Goal: Transaction & Acquisition: Book appointment/travel/reservation

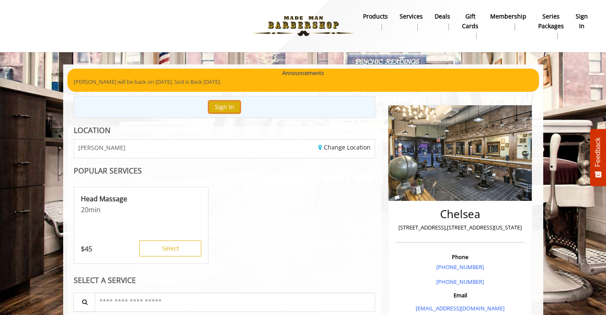
click at [226, 109] on button "Sign In" at bounding box center [225, 107] width 32 height 12
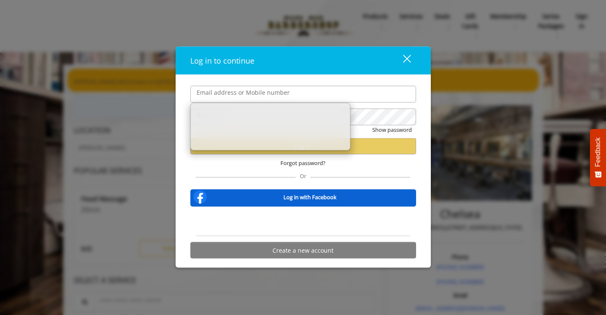
type input "**********"
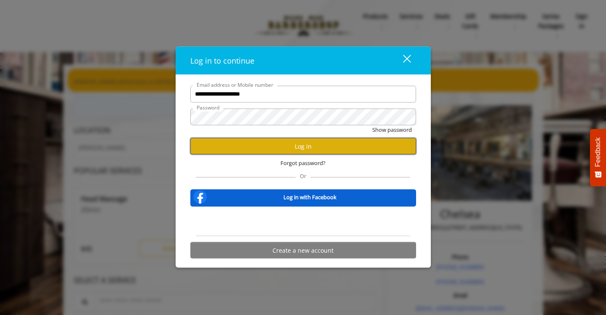
click at [303, 149] on button "Log in" at bounding box center [303, 146] width 226 height 16
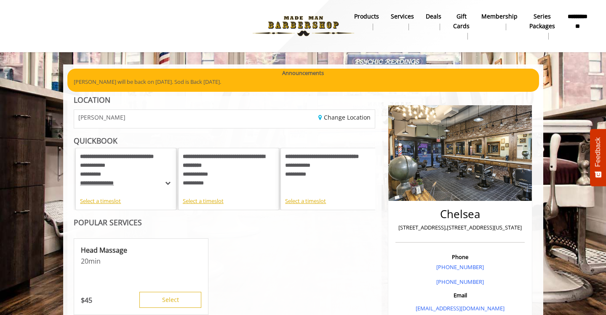
click at [212, 178] on div "**********" at bounding box center [229, 170] width 92 height 35
click at [224, 170] on div "**********" at bounding box center [229, 170] width 92 height 35
click at [317, 172] on div "**********" at bounding box center [331, 170] width 92 height 35
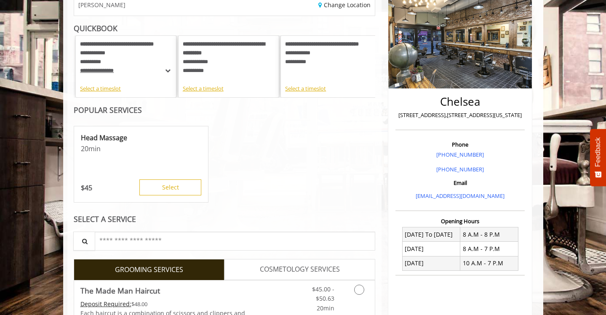
scroll to position [107, 0]
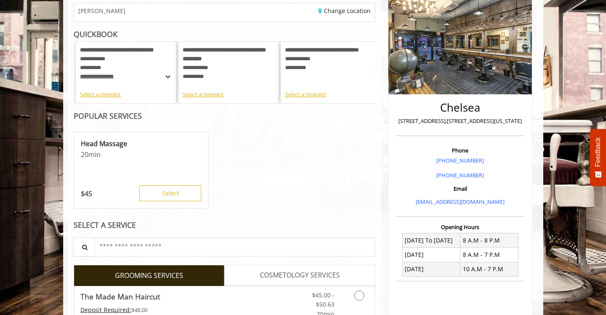
click at [226, 75] on div "**********" at bounding box center [229, 63] width 92 height 35
click at [209, 94] on div "Select a timeslot" at bounding box center [229, 94] width 92 height 9
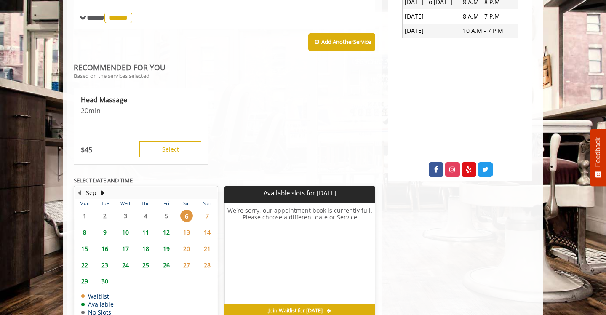
scroll to position [363, 0]
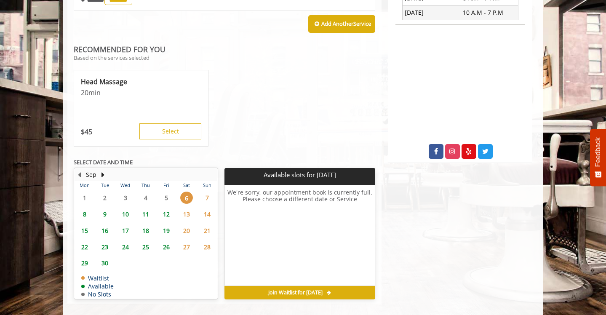
click at [104, 208] on span "9" at bounding box center [105, 214] width 13 height 12
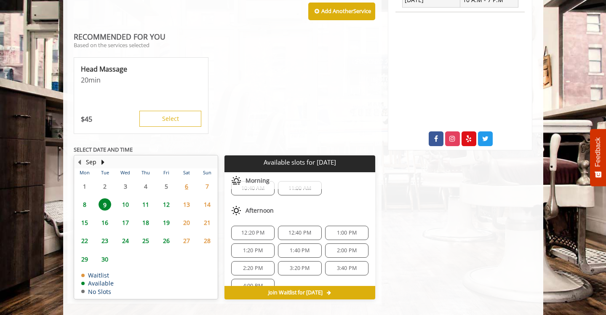
scroll to position [0, 0]
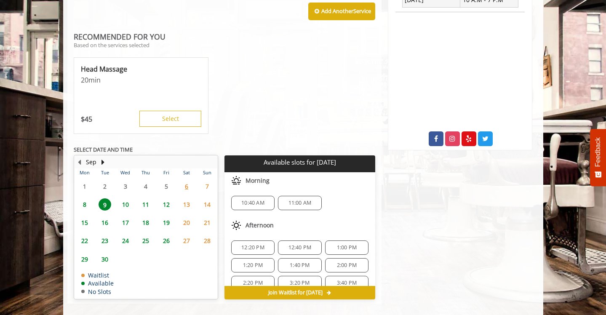
click at [124, 198] on span "10" at bounding box center [125, 204] width 13 height 12
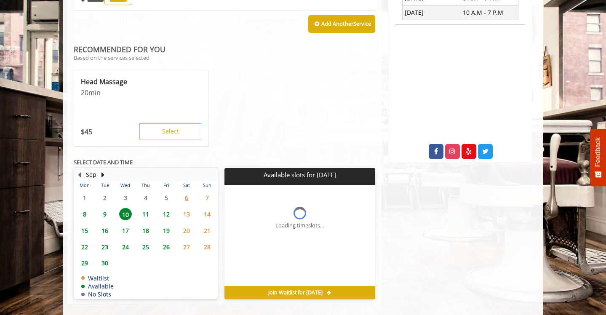
scroll to position [376, 0]
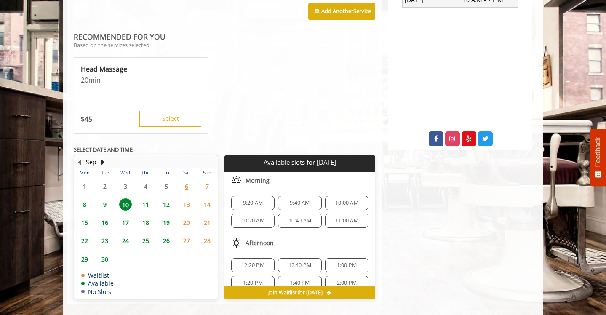
click at [103, 198] on span "9" at bounding box center [105, 204] width 13 height 12
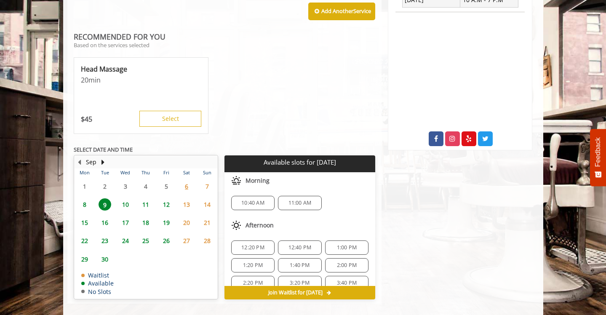
click at [124, 198] on span "10" at bounding box center [125, 204] width 13 height 12
click at [252, 244] on span "12:20 PM" at bounding box center [252, 247] width 23 height 7
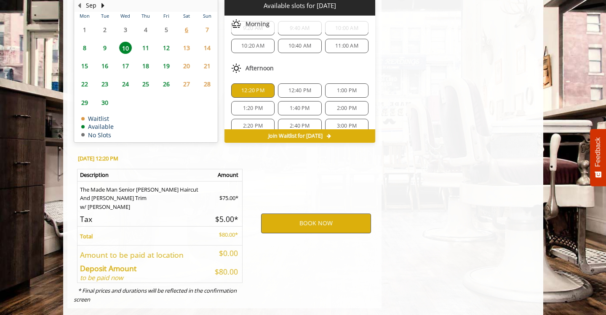
scroll to position [537, 0]
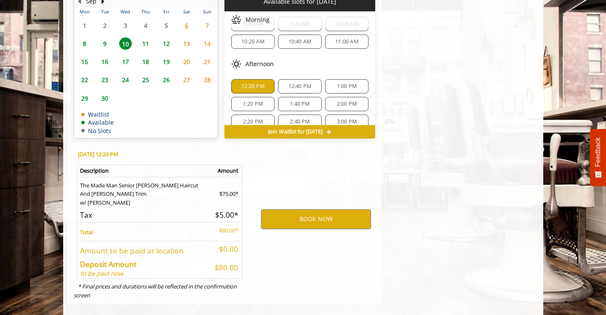
click at [84, 38] on span "8" at bounding box center [84, 44] width 13 height 12
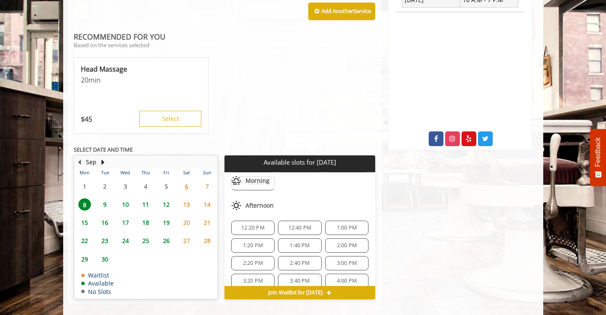
scroll to position [74, 0]
click at [253, 241] on span "1:20 PM" at bounding box center [253, 244] width 20 height 7
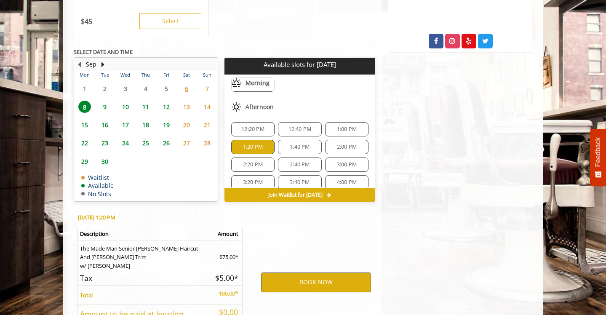
scroll to position [537, 0]
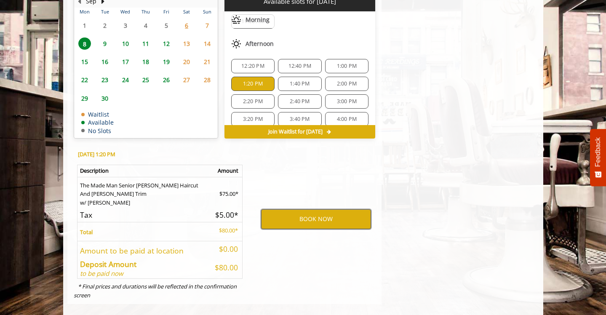
click at [310, 209] on button "BOOK NOW" at bounding box center [316, 218] width 110 height 19
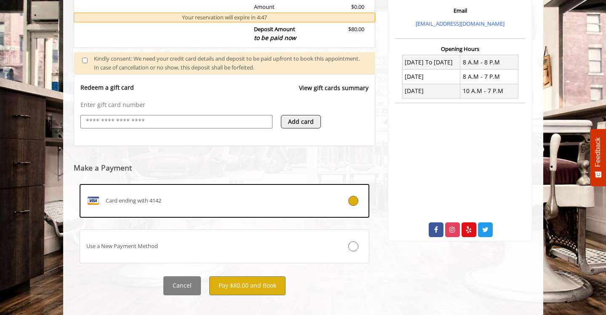
scroll to position [286, 0]
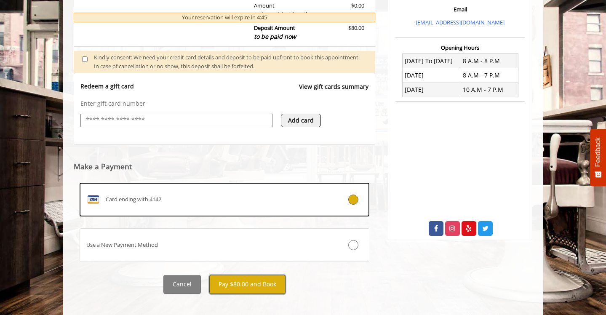
click at [255, 278] on button "Pay $80.00 and Book" at bounding box center [247, 284] width 76 height 19
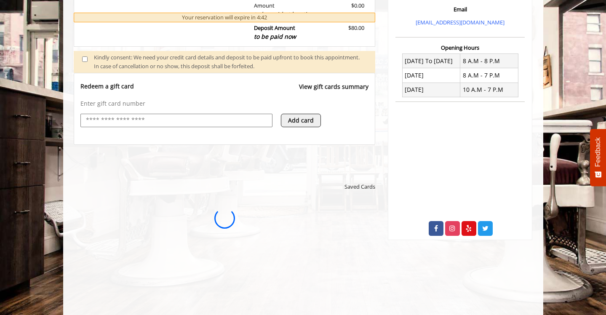
scroll to position [0, 0]
